Goal: Task Accomplishment & Management: Manage account settings

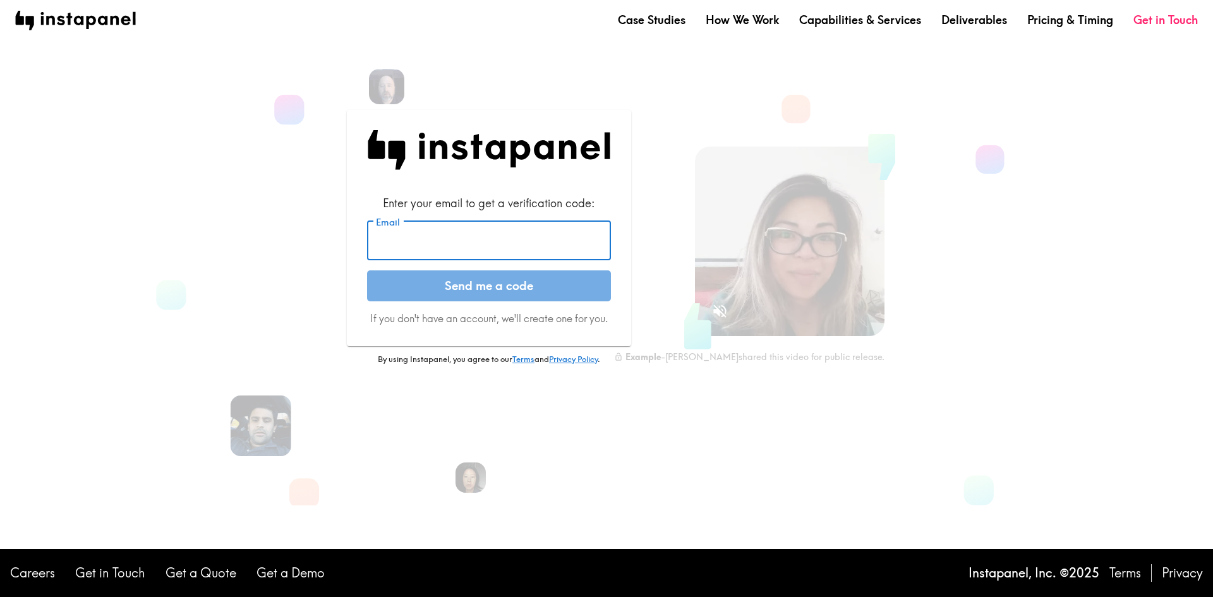
click at [492, 247] on input "Email" at bounding box center [489, 240] width 244 height 39
type input "[EMAIL_ADDRESS][DOMAIN_NAME]"
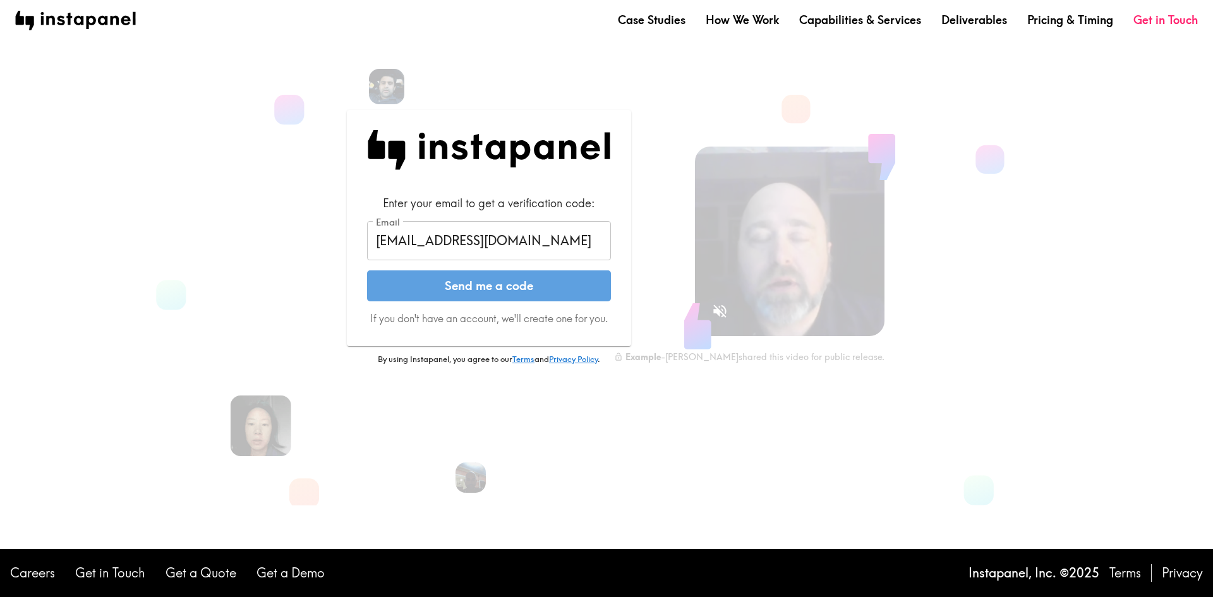
click at [481, 290] on button "Send me a code" at bounding box center [489, 286] width 244 height 32
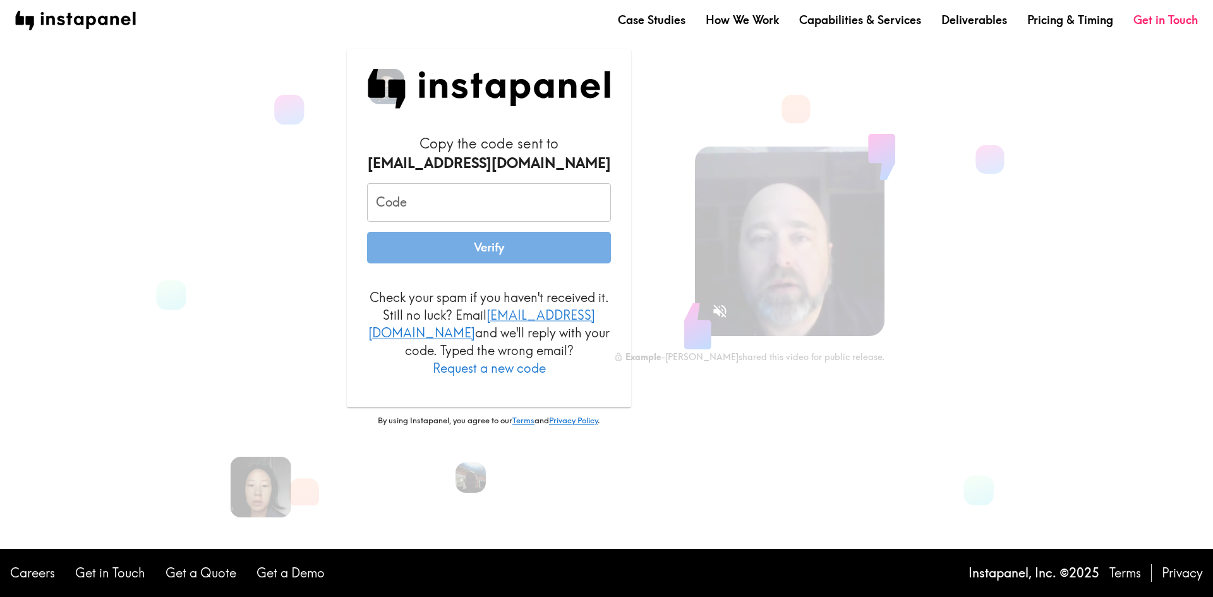
click at [392, 212] on input "Code" at bounding box center [489, 202] width 244 height 39
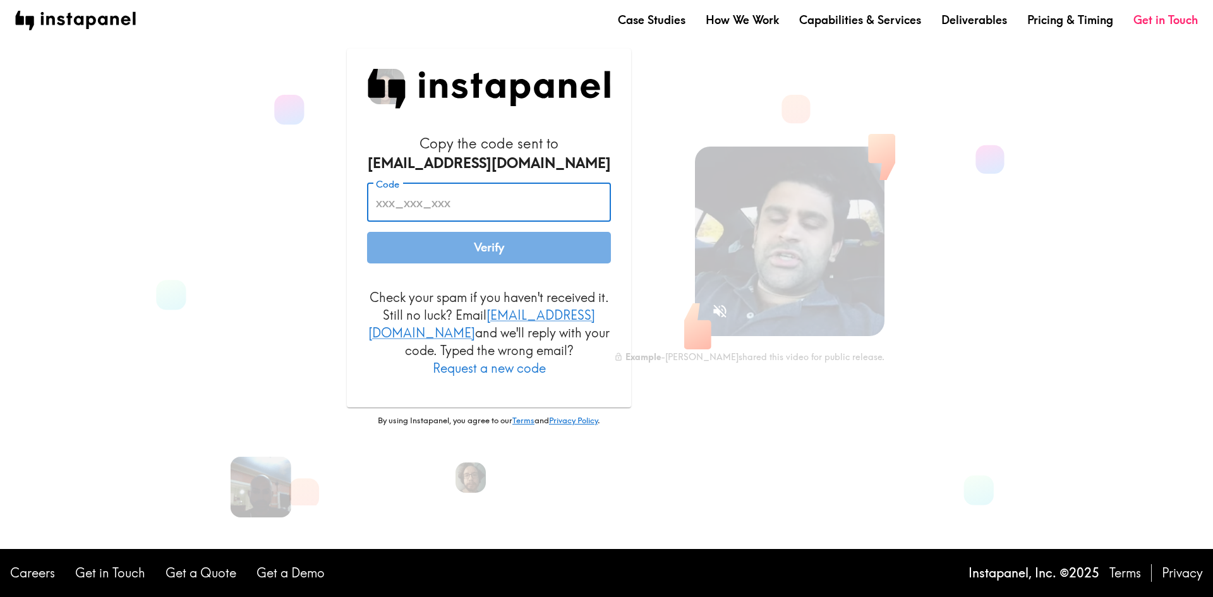
click at [392, 212] on input "Code" at bounding box center [489, 202] width 244 height 39
paste input "G8k_d53_DN4"
type input "G8k_d53_DN4"
click at [495, 257] on button "Verify" at bounding box center [489, 248] width 244 height 32
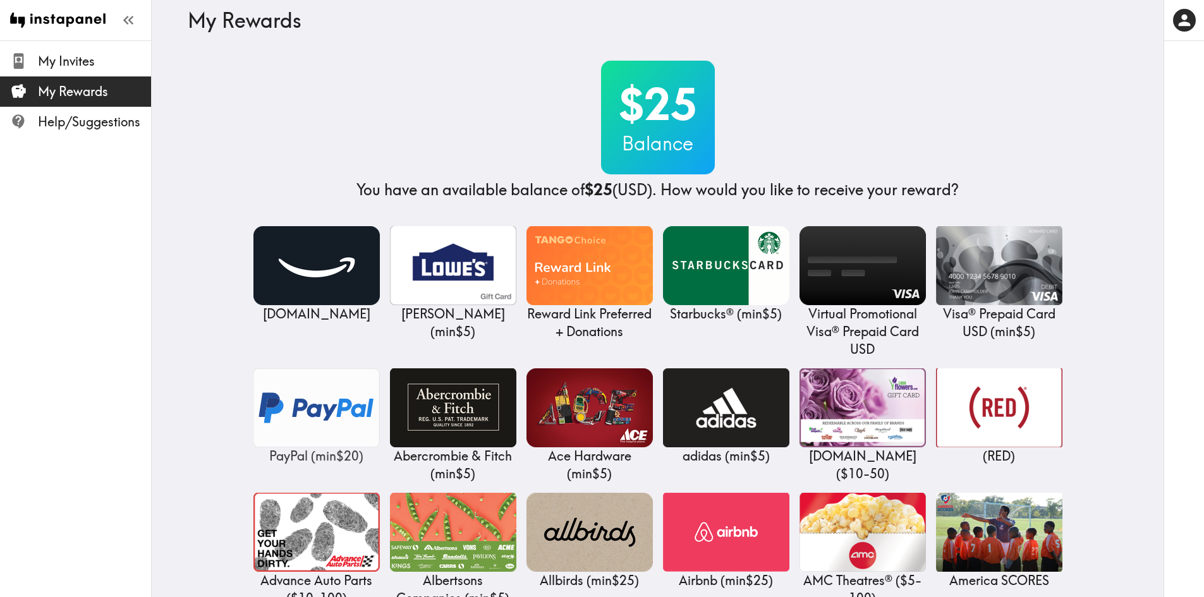
click at [323, 399] on img at bounding box center [316, 407] width 126 height 79
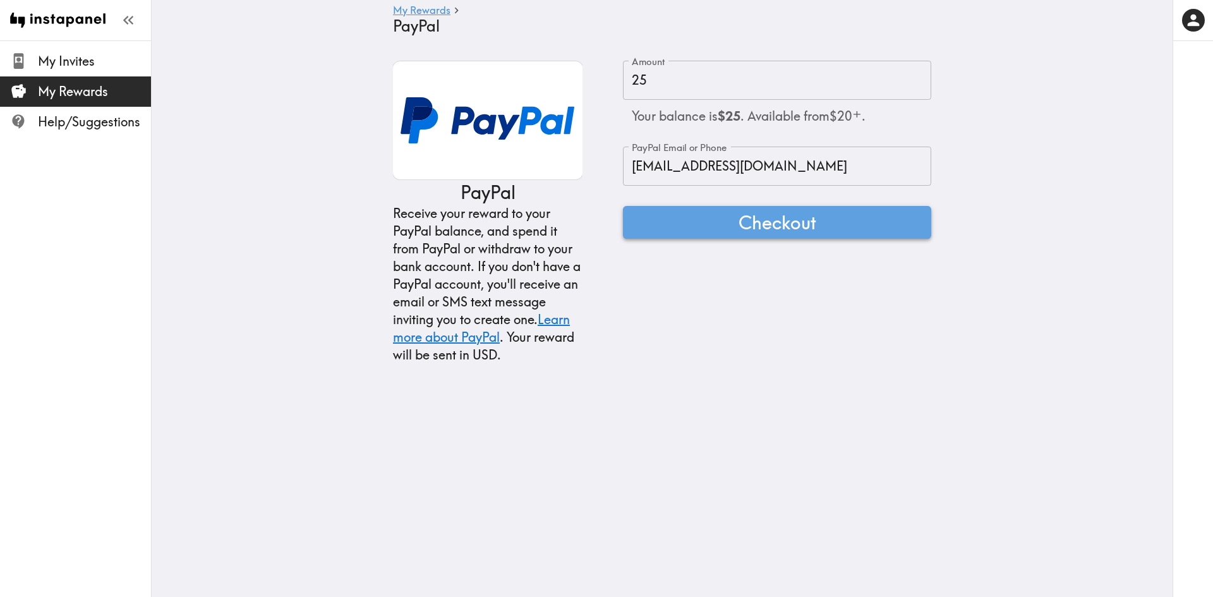
click at [782, 226] on span "Checkout" at bounding box center [778, 222] width 78 height 25
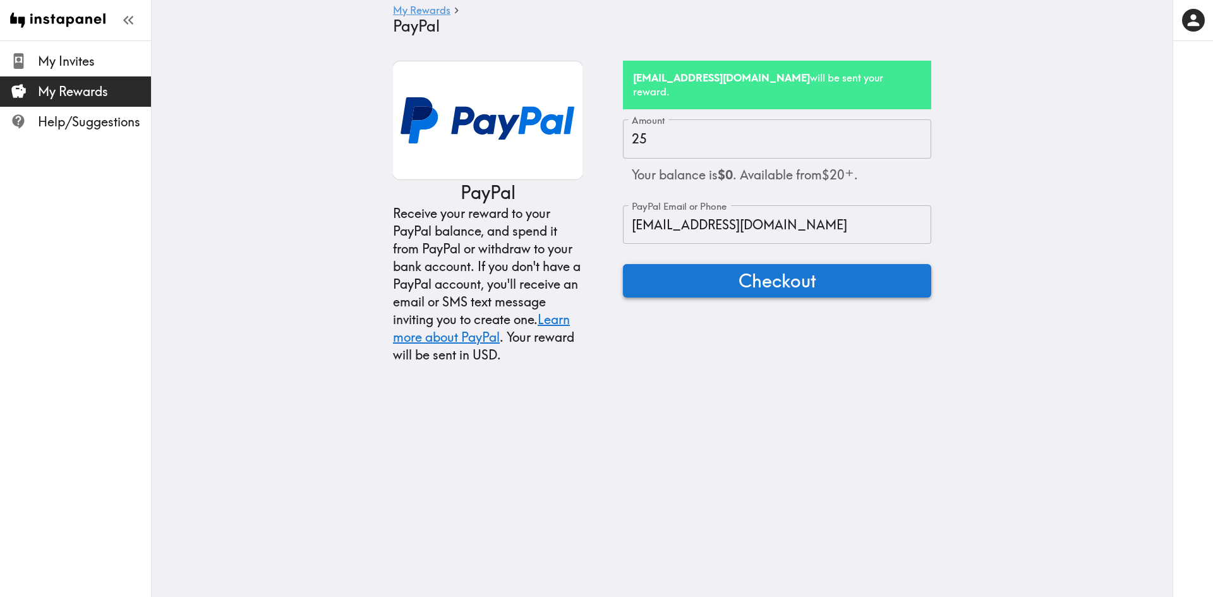
click at [782, 268] on span "Checkout" at bounding box center [778, 280] width 78 height 25
